Goal: Task Accomplishment & Management: Manage account settings

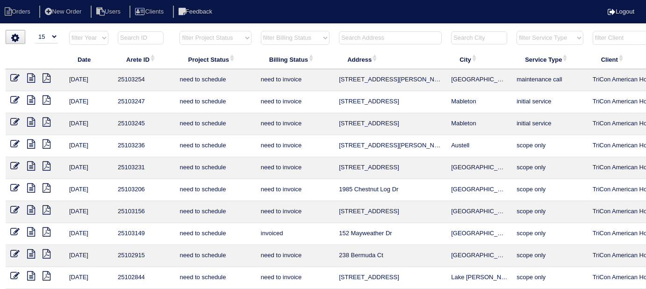
select select "15"
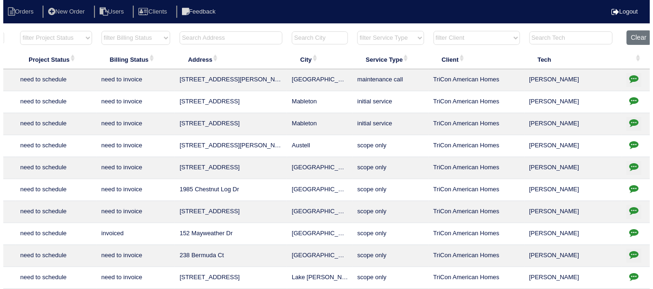
scroll to position [0, 163]
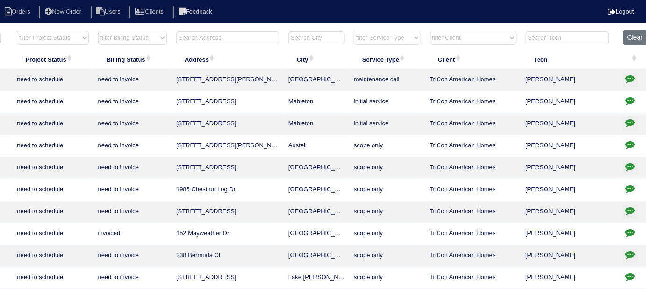
click at [270, 42] on input "text" at bounding box center [227, 37] width 103 height 13
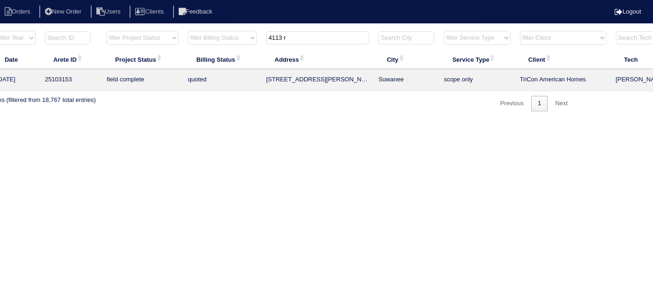
scroll to position [0, 0]
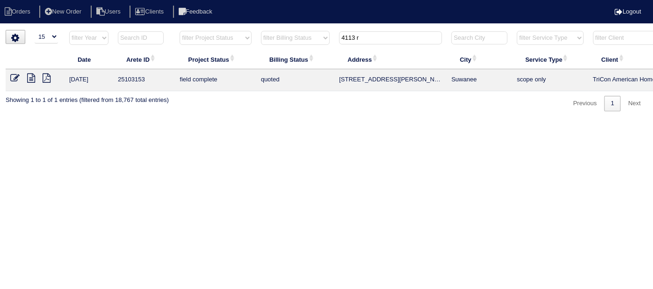
type input "4113 r"
click at [13, 79] on icon at bounding box center [14, 77] width 9 height 9
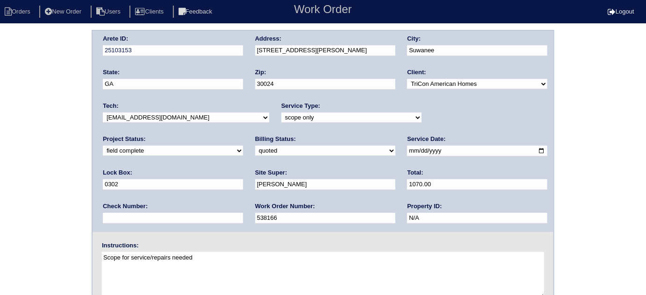
click at [255, 151] on select "need to quote quoted need to invoice invoiced paid warranty purchase order need…" at bounding box center [325, 151] width 140 height 10
select select "need to invoice"
click at [255, 146] on select "need to quote quoted need to invoice invoiced paid warranty purchase order need…" at bounding box center [325, 151] width 140 height 10
click at [243, 146] on select "new order assigned in progress field complete need to schedule admin review arc…" at bounding box center [173, 151] width 140 height 10
select select "need to schedule"
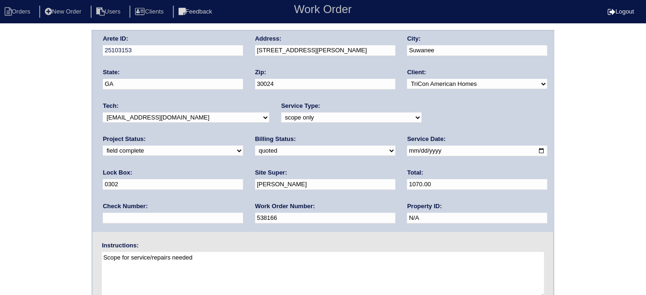
click at [243, 146] on select "new order assigned in progress field complete need to schedule admin review arc…" at bounding box center [173, 151] width 140 height 10
click at [407, 149] on input "2025-08-27" at bounding box center [477, 151] width 140 height 11
type input "2025-09-11"
click at [0, 196] on div "Arete ID: 25103153 Address: 4113 Roberts Crest Dr City: Suwanee State: GA Zip: …" at bounding box center [323, 219] width 646 height 378
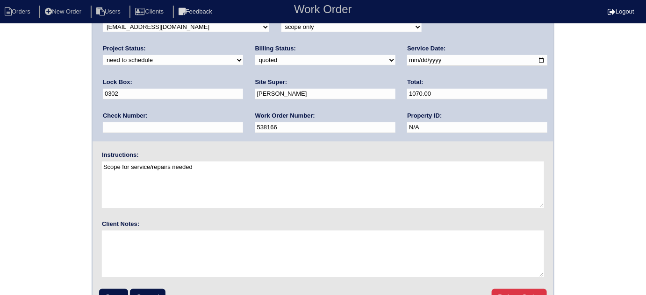
scroll to position [110, 0]
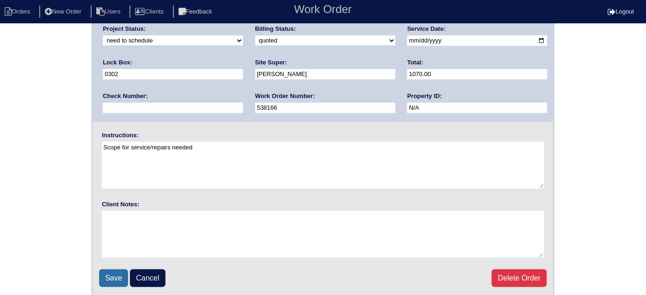
click at [117, 273] on input "Save" at bounding box center [113, 279] width 29 height 18
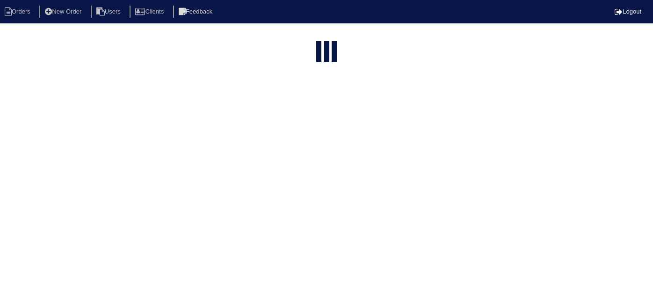
select select "15"
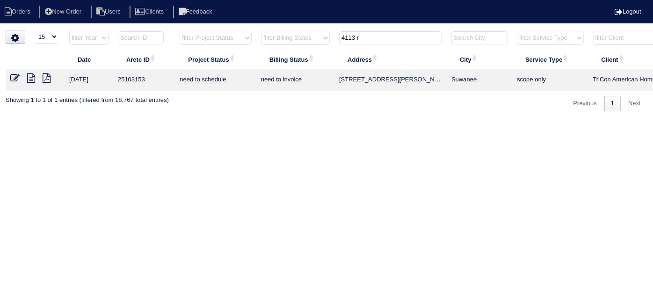
scroll to position [0, 163]
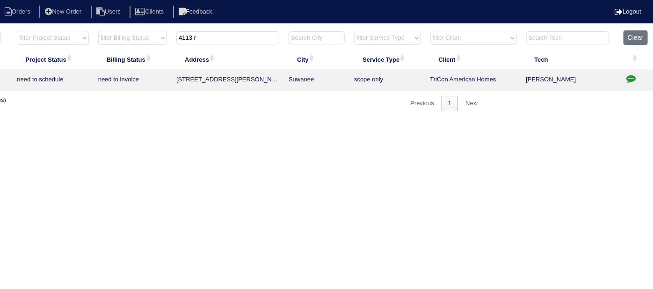
click at [632, 77] on icon "button" at bounding box center [630, 78] width 9 height 9
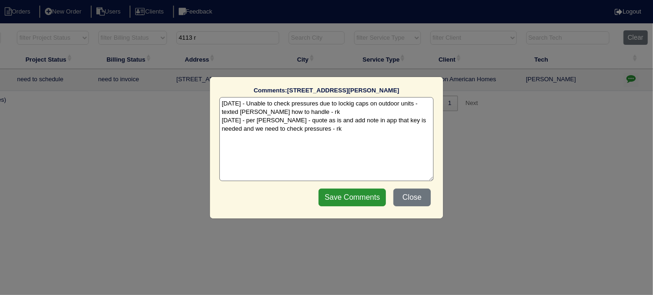
click at [357, 128] on textarea "8/28/25 - Unable to check pressures due to lockig caps on outdoor units - texte…" at bounding box center [326, 139] width 214 height 84
paste textarea "Return to service; need key for locking caps"
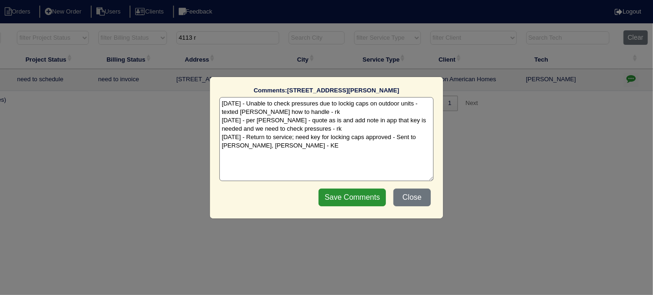
type textarea "8/28/25 - Unable to check pressures due to lockig caps on outdoor units - texte…"
click at [339, 190] on div "Save Comments Close" at bounding box center [375, 197] width 118 height 23
click at [339, 190] on input "Save Comments" at bounding box center [351, 198] width 67 height 18
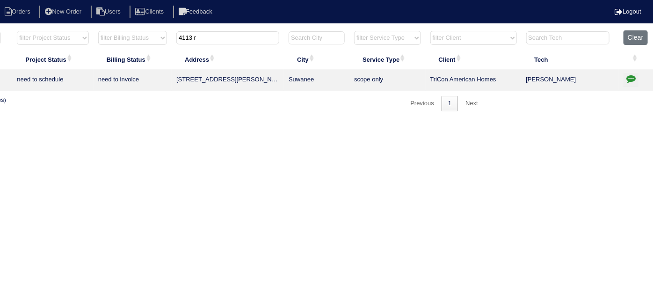
drag, startPoint x: 230, startPoint y: 41, endPoint x: 0, endPoint y: 29, distance: 229.9
click at [38, 32] on tr "filter Year -- Any Year -- 2025 2024 2023 2022 2021 2020 2019 filter Project St…" at bounding box center [248, 39] width 810 height 19
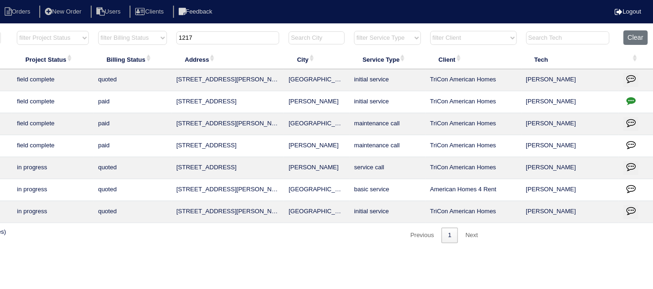
scroll to position [0, 0]
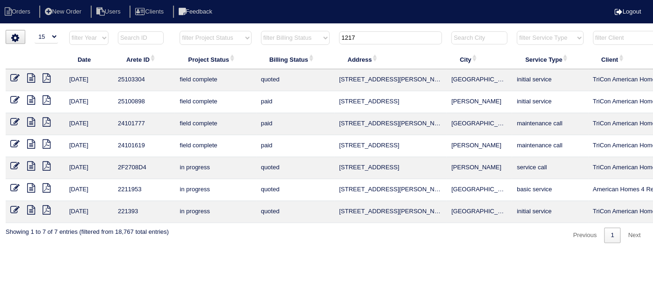
type input "1217"
click at [16, 76] on icon at bounding box center [14, 77] width 9 height 9
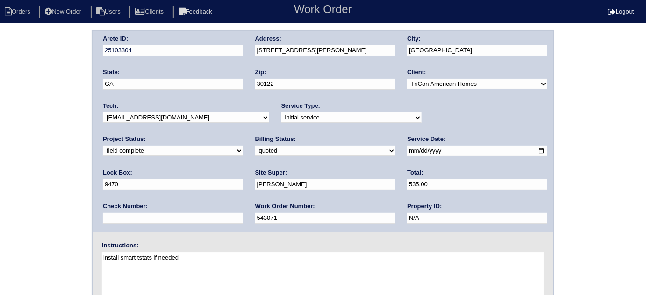
click at [255, 151] on select "need to quote quoted need to invoice invoiced paid warranty purchase order need…" at bounding box center [325, 151] width 140 height 10
select select "need to invoice"
click at [255, 146] on select "need to quote quoted need to invoice invoiced paid warranty purchase order need…" at bounding box center [325, 151] width 140 height 10
click at [0, 166] on div "Arete ID: 25103304 Address: [STREET_ADDRESS][PERSON_NAME] City: [GEOGRAPHIC_DAT…" at bounding box center [323, 219] width 646 height 378
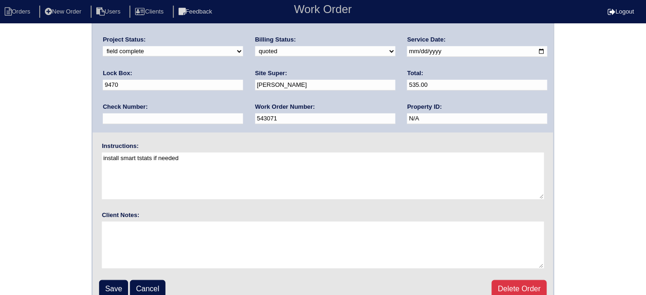
scroll to position [110, 0]
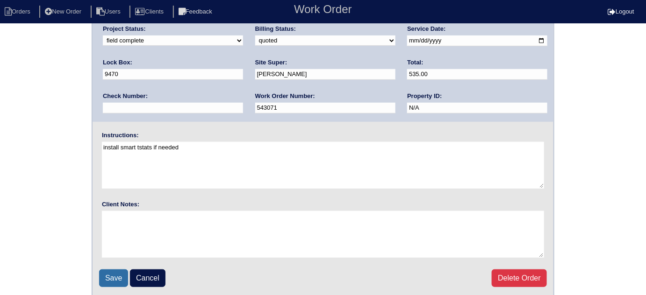
click at [112, 274] on input "Save" at bounding box center [113, 279] width 29 height 18
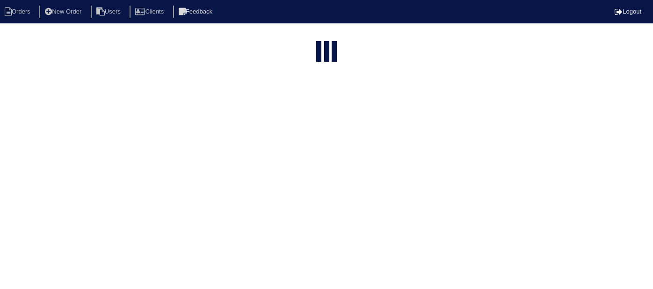
select select "15"
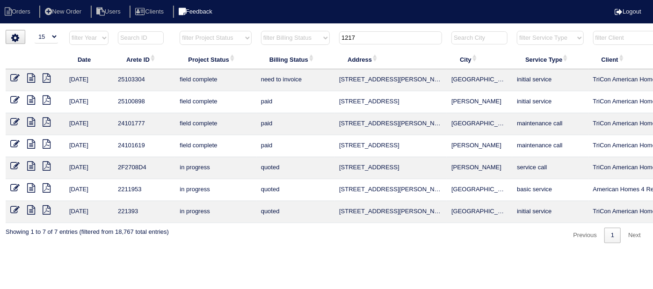
drag, startPoint x: 371, startPoint y: 39, endPoint x: 229, endPoint y: 14, distance: 144.2
click at [229, 30] on body "Orders New Order Users Clients Feedback Logout Orders New Order Users Clients M…" at bounding box center [326, 136] width 653 height 213
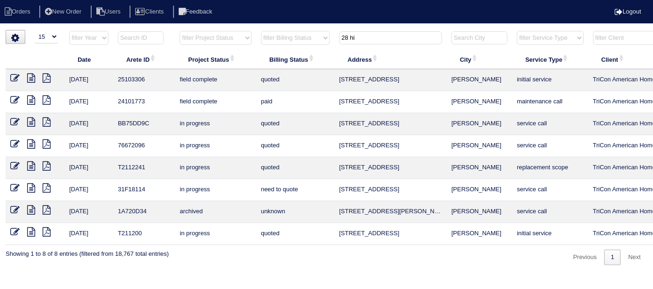
type input "28 hi"
click at [17, 75] on icon at bounding box center [14, 77] width 9 height 9
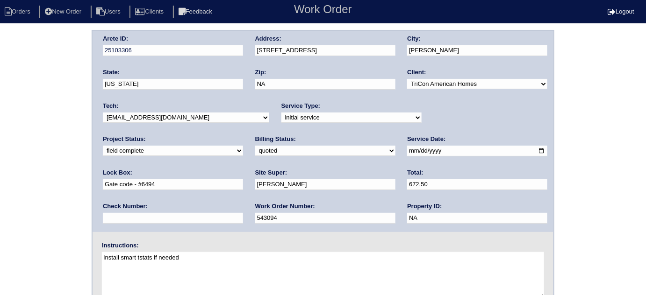
drag, startPoint x: 108, startPoint y: 149, endPoint x: 110, endPoint y: 155, distance: 6.2
click at [255, 149] on select "need to quote quoted need to invoice invoiced paid warranty purchase order need…" at bounding box center [325, 151] width 140 height 10
select select "need to invoice"
click at [255, 146] on select "need to quote quoted need to invoice invoiced paid warranty purchase order need…" at bounding box center [325, 151] width 140 height 10
click at [34, 204] on div "Arete ID: 25103306 Address: [STREET_ADDRESS] City: [PERSON_NAME] State: [US_STA…" at bounding box center [323, 219] width 646 height 378
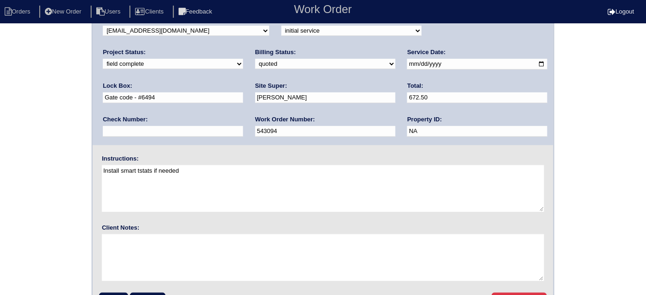
scroll to position [110, 0]
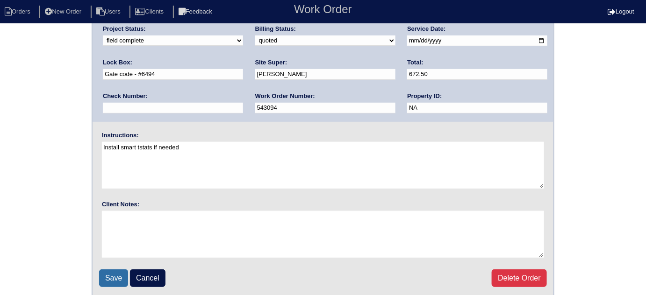
click at [108, 273] on input "Save" at bounding box center [113, 279] width 29 height 18
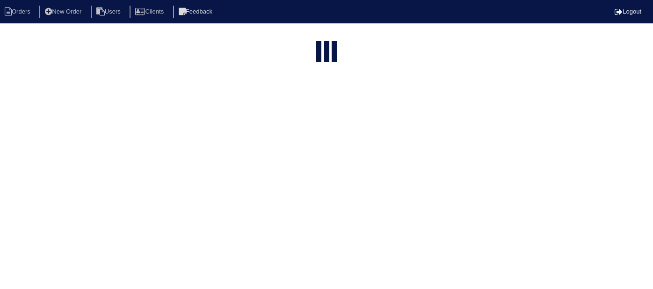
select select "15"
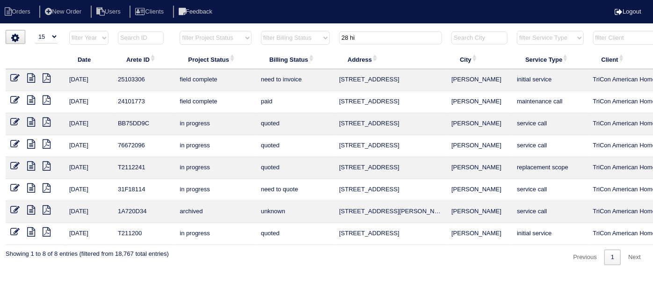
drag, startPoint x: 394, startPoint y: 38, endPoint x: 190, endPoint y: 0, distance: 206.9
click at [275, 24] on html "Orders New Order Users Clients Feedback Logout Orders New Order Users Clients M…" at bounding box center [326, 137] width 653 height 274
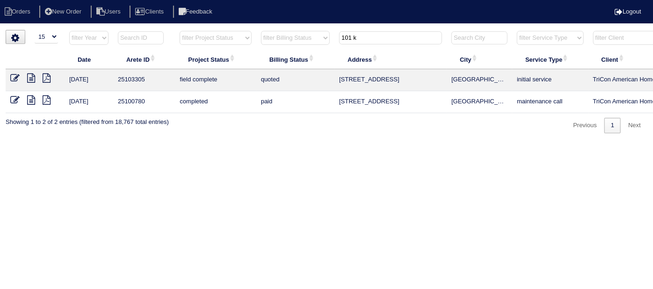
type input "101 k"
click at [12, 76] on icon at bounding box center [14, 77] width 9 height 9
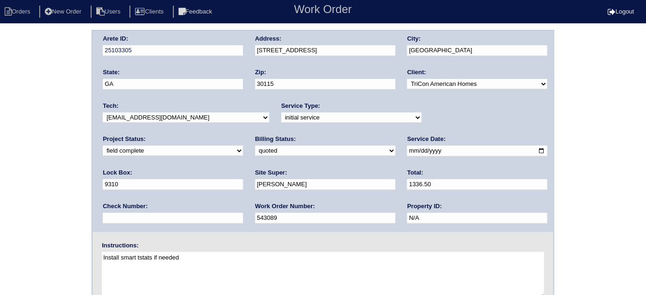
click at [75, 138] on div "Arete ID: 25103305 Address: 101 Kingston Ln City: Canton State: GA Zip: 30115 C…" at bounding box center [323, 219] width 646 height 378
click at [255, 151] on select "need to quote quoted need to invoice invoiced paid warranty purchase order need…" at bounding box center [325, 151] width 140 height 10
select select "need to invoice"
click at [255, 146] on select "need to quote quoted need to invoice invoiced paid warranty purchase order need…" at bounding box center [325, 151] width 140 height 10
click at [66, 179] on div "Arete ID: 25103305 Address: 101 Kingston Ln City: Canton State: GA Zip: 30115 C…" at bounding box center [323, 219] width 646 height 378
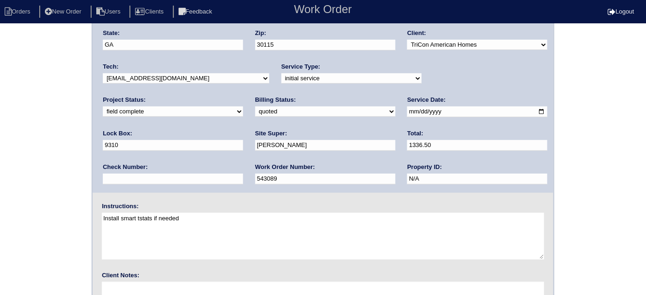
scroll to position [110, 0]
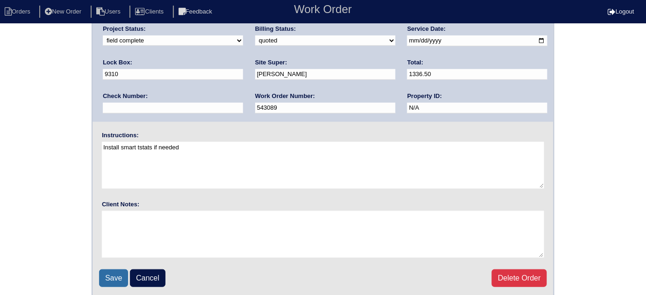
click at [101, 279] on input "Save" at bounding box center [113, 279] width 29 height 18
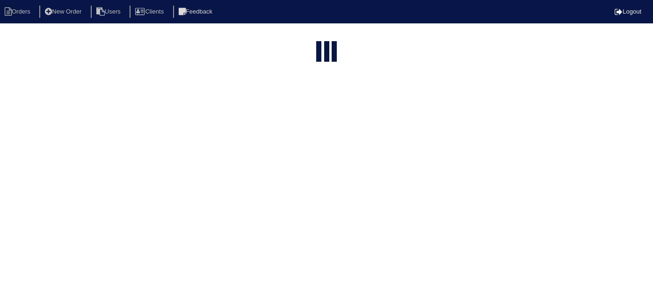
select select "15"
